Goal: Connect with others: Connect with other users

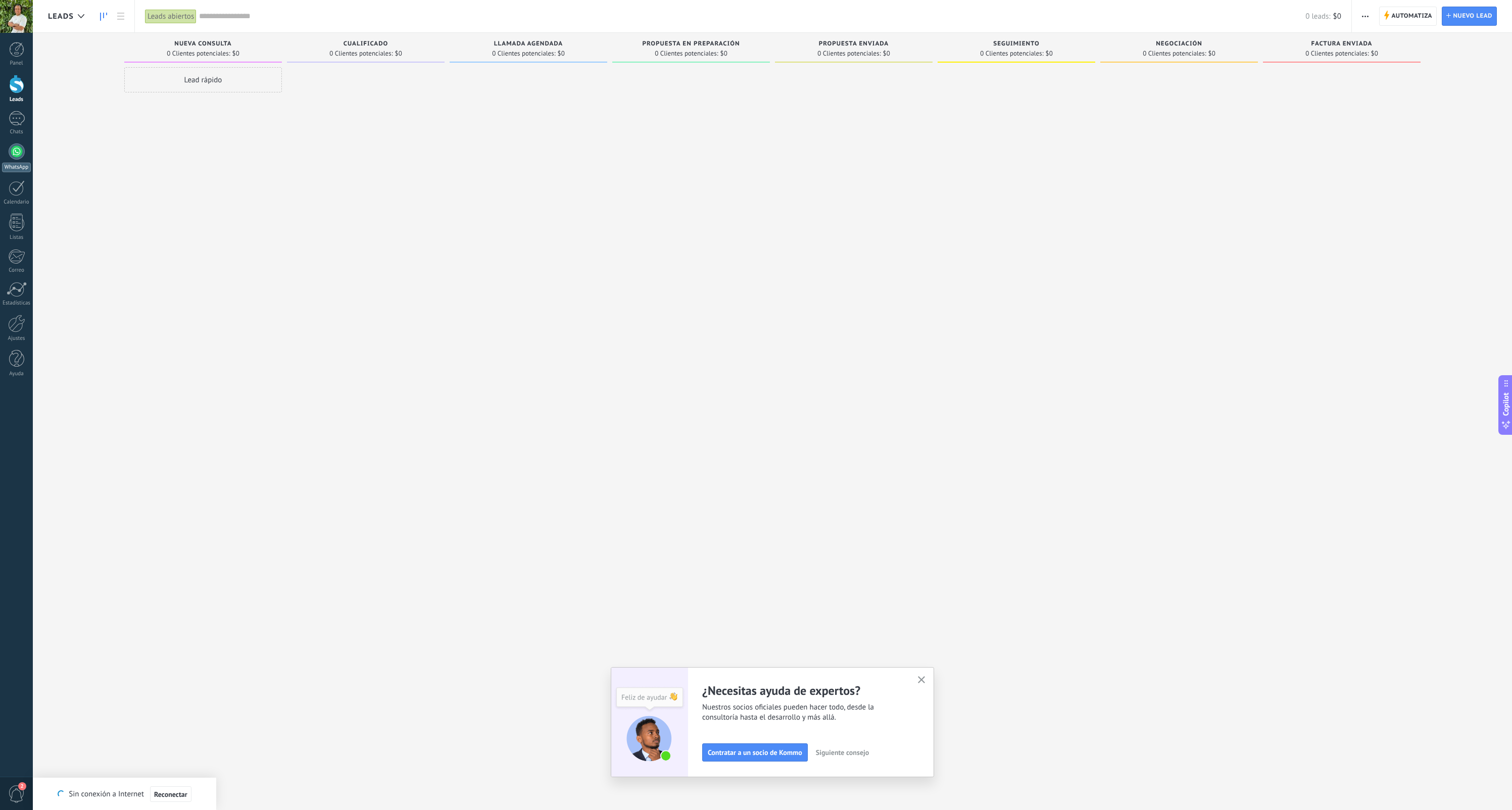
click at [12, 153] on div at bounding box center [17, 151] width 16 height 16
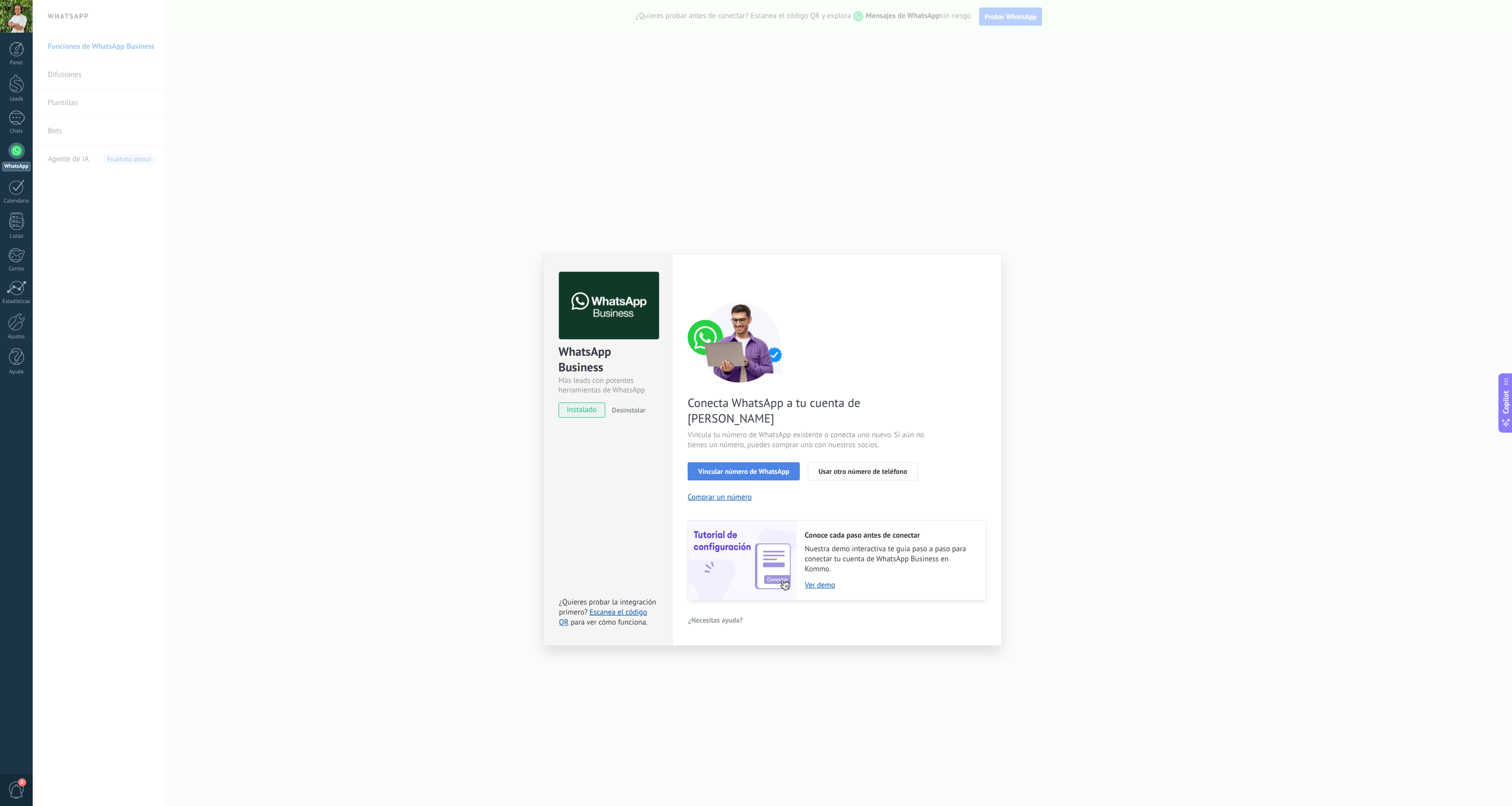
click at [767, 468] on span "Vincular número de WhatsApp" at bounding box center [743, 471] width 91 height 7
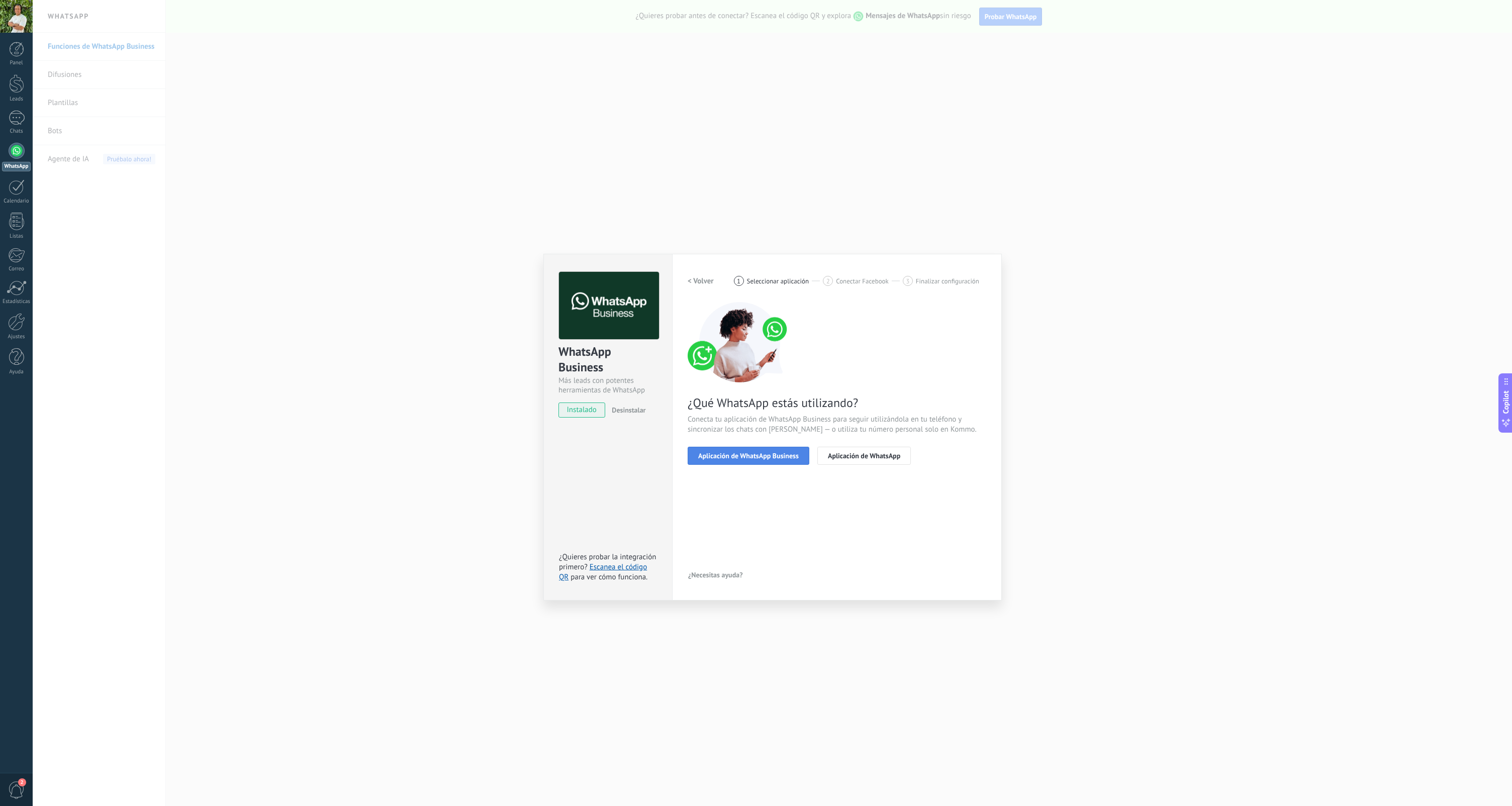
click at [765, 460] on button "Aplicación de WhatsApp Business" at bounding box center [748, 456] width 122 height 18
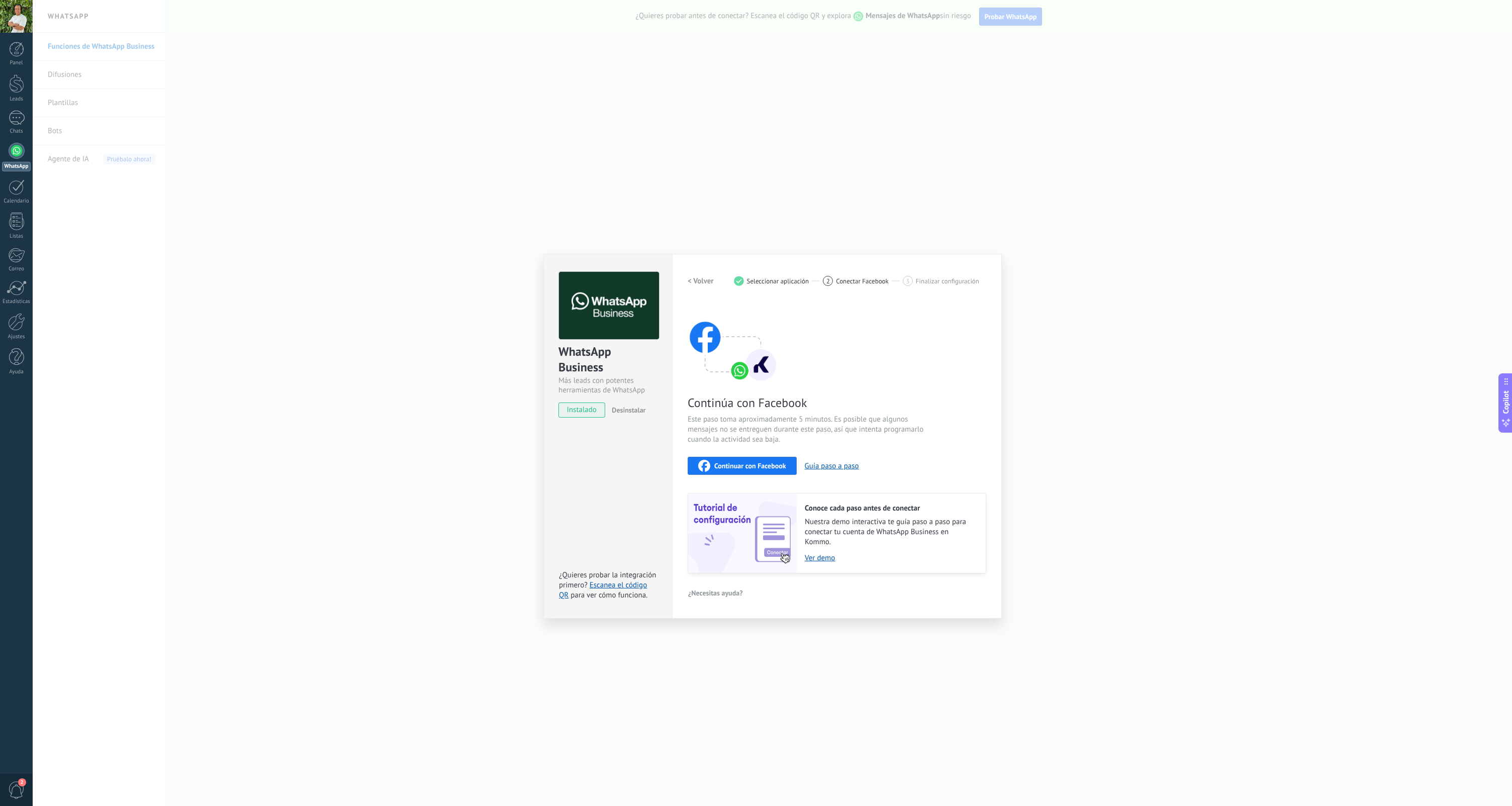
click at [757, 466] on span "Continuar con Facebook" at bounding box center [750, 466] width 72 height 7
